Goal: Task Accomplishment & Management: Manage account settings

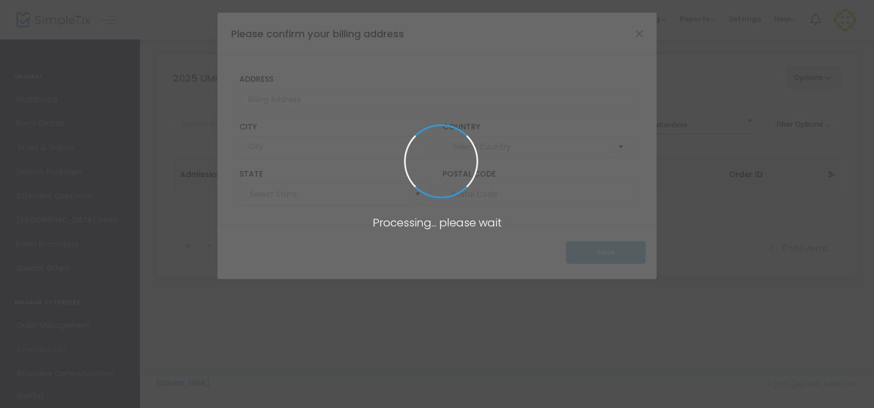
type input "[GEOGRAPHIC_DATA]"
type input "[US_STATE]"
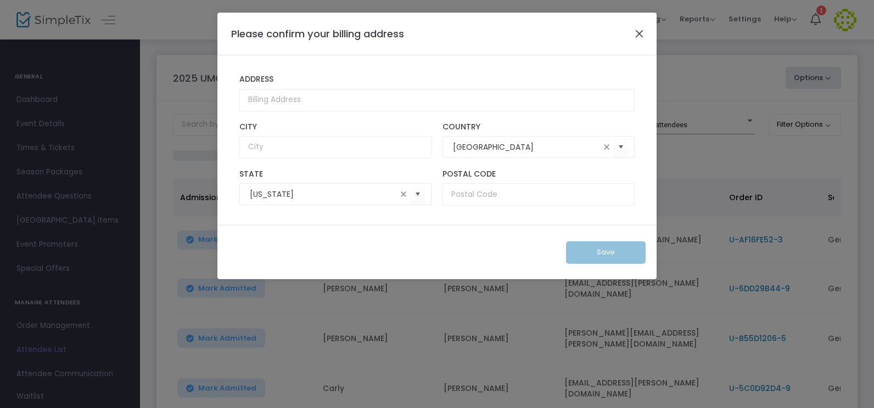
click at [638, 35] on button "Close" at bounding box center [639, 33] width 14 height 14
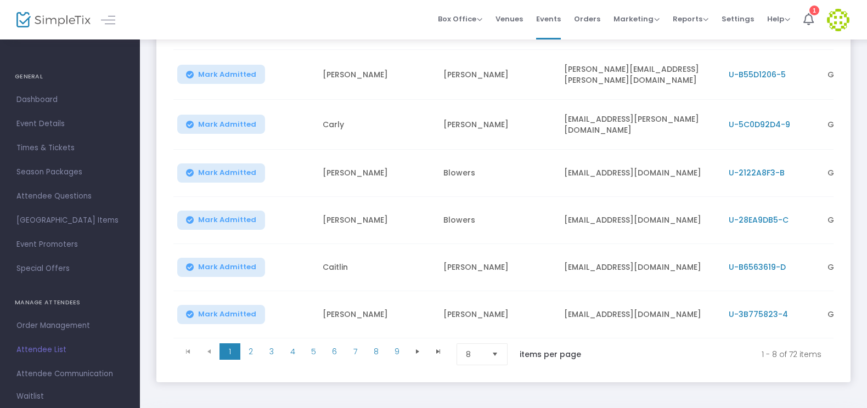
scroll to position [309, 0]
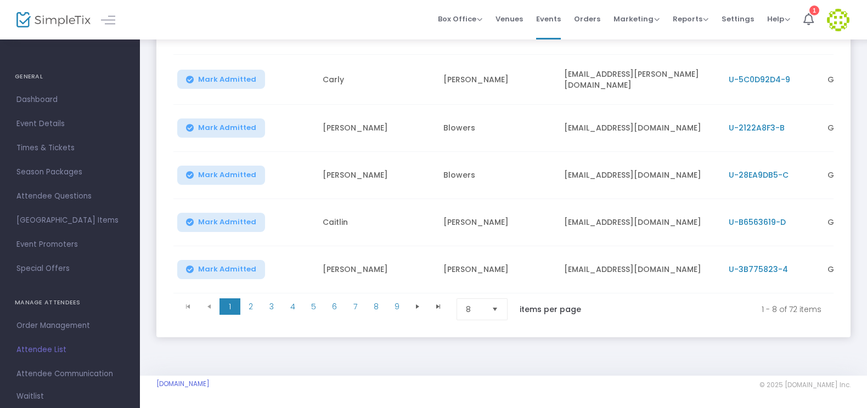
click at [494, 310] on span "Select" at bounding box center [495, 310] width 18 height 18
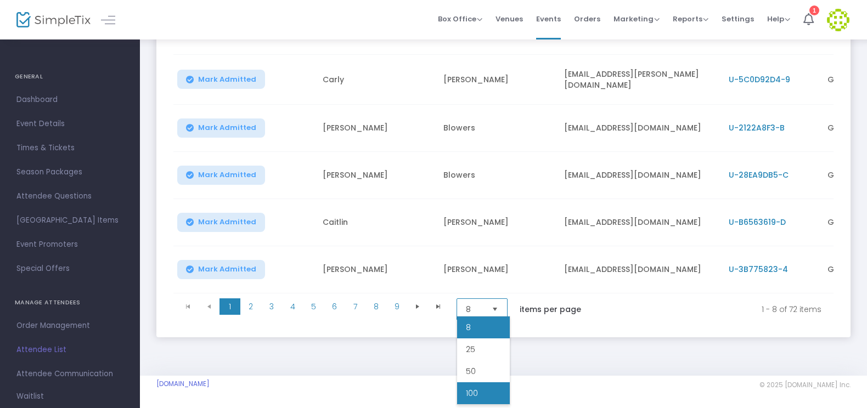
click at [490, 395] on li "100" at bounding box center [483, 394] width 53 height 22
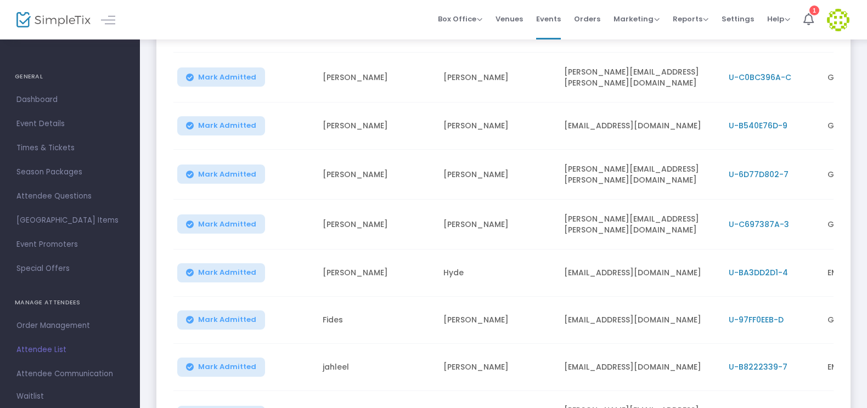
scroll to position [1407, 0]
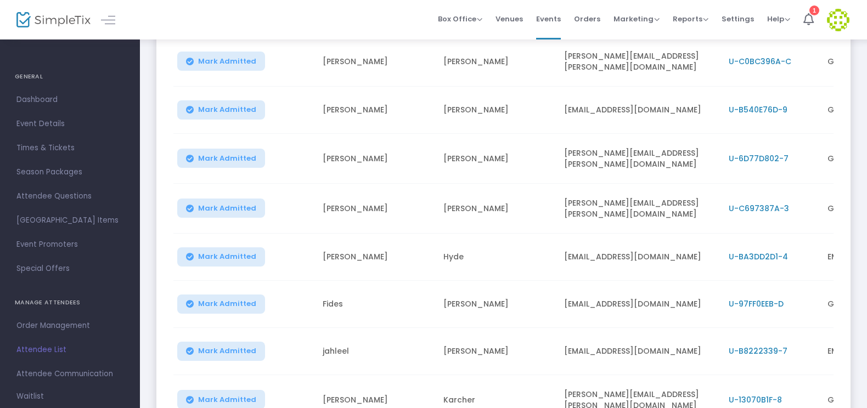
click at [833, 19] on img at bounding box center [838, 20] width 23 height 23
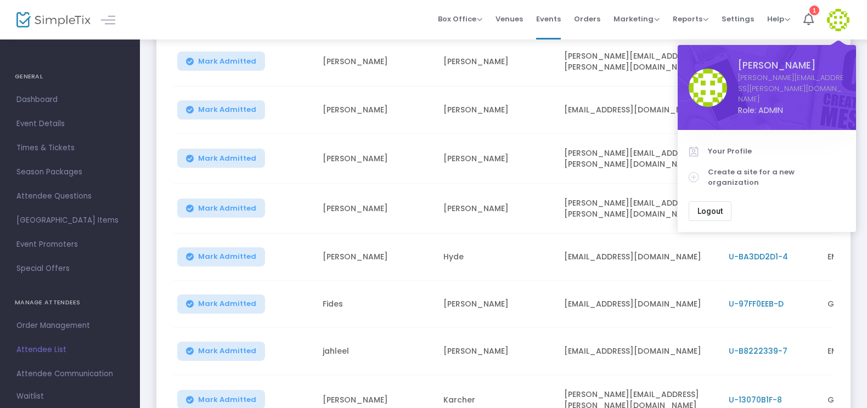
click at [713, 207] on span "Logout" at bounding box center [710, 211] width 25 height 9
